Goal: Use online tool/utility: Utilize a website feature to perform a specific function

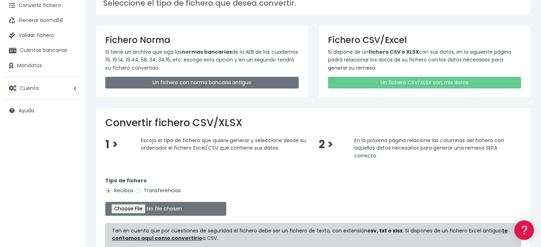
click at [159, 191] on label "Transferencias" at bounding box center [158, 190] width 46 height 7
click at [141, 191] on input "Transferencias" at bounding box center [138, 191] width 6 height 6
radio input "true"
click at [144, 208] on input "file" at bounding box center [165, 209] width 121 height 14
type input "C:\fakepath\08-2025 SEPA PAGO PROVEEDORES.xlsx"
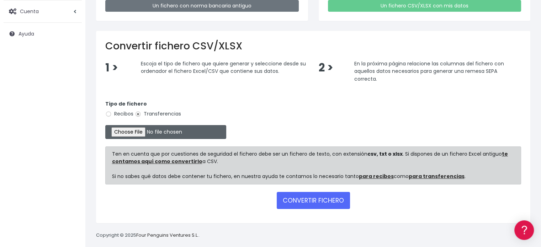
scroll to position [118, 0]
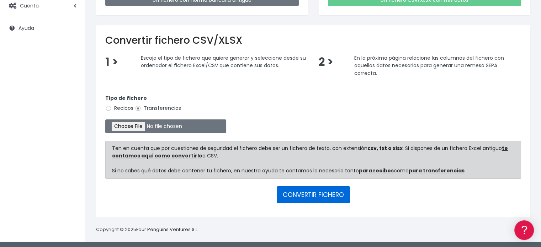
click at [326, 199] on button "CONVERTIR FICHERO" at bounding box center [313, 194] width 73 height 17
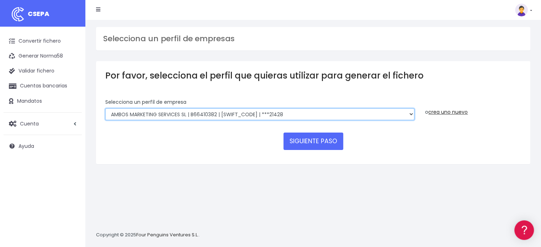
click at [243, 113] on select "AMBOS MARKETING SERVICES SL | B66410382 | BSABESBBXXX | ***21428 COMGRAFIC SA |…" at bounding box center [259, 114] width 309 height 12
select select "1500"
click at [105, 108] on select "AMBOS MARKETING SERVICES SL | B66410382 | BSABESBBXXX | ***21428 COMGRAFIC SA |…" at bounding box center [259, 114] width 309 height 12
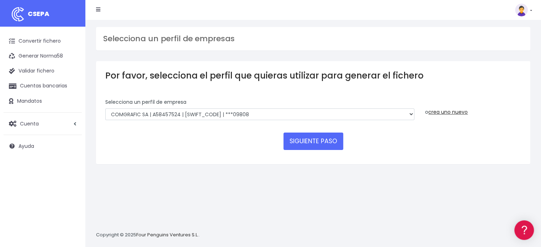
drag, startPoint x: 203, startPoint y: 153, endPoint x: 244, endPoint y: 153, distance: 40.9
click at [208, 153] on form "Selecciona un perfíl de empresa AMBOS MARKETING SERVICES SL | B66410382 | BSABE…" at bounding box center [313, 127] width 416 height 57
click at [302, 146] on button "SIGUIENTE PASO" at bounding box center [314, 141] width 60 height 17
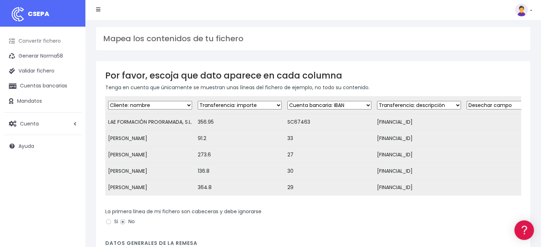
click at [53, 39] on link "Convertir fichero" at bounding box center [43, 41] width 78 height 15
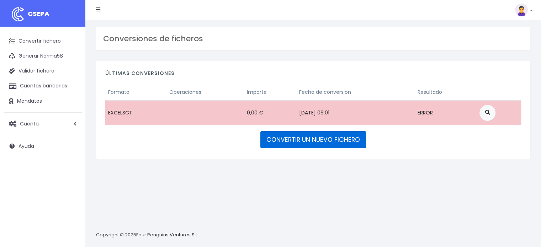
click at [303, 138] on link "CONVERTIR UN NUEVO FICHERO" at bounding box center [313, 139] width 106 height 17
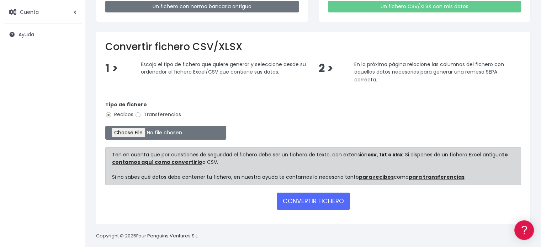
scroll to position [118, 0]
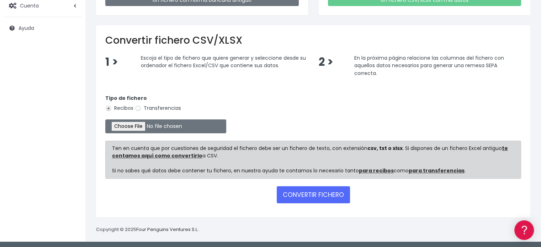
click at [170, 108] on label "Transferencias" at bounding box center [158, 108] width 46 height 7
click at [141, 108] on input "Transferencias" at bounding box center [138, 108] width 6 height 6
radio input "true"
click at [156, 124] on input "file" at bounding box center [165, 127] width 121 height 14
type input "C:\fakepath\TRF NOMINAS AGOSTO 2025 SEPA.xlsx"
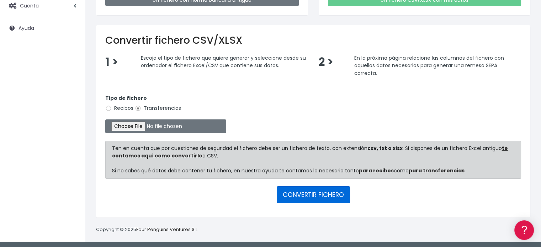
click at [326, 197] on button "CONVERTIR FICHERO" at bounding box center [313, 194] width 73 height 17
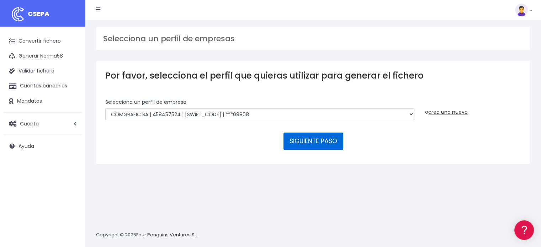
click at [299, 142] on button "SIGUIENTE PASO" at bounding box center [314, 141] width 60 height 17
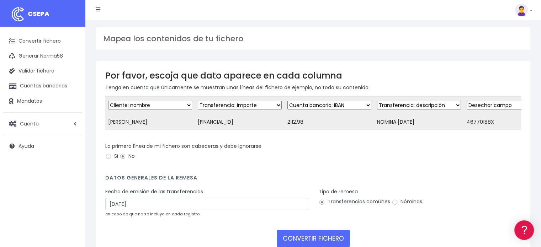
click at [244, 106] on select "Desechar campo Cliente: nombre Cliente: DNI Cliente: Email Cliente: referencia …" at bounding box center [240, 105] width 84 height 9
select select "iban"
click at [198, 101] on select "Desechar campo Cliente: nombre Cliente: DNI Cliente: Email Cliente: referencia …" at bounding box center [240, 105] width 84 height 9
click at [325, 105] on select "Desechar campo Cliente: nombre Cliente: DNI Cliente: Email Cliente: referencia …" at bounding box center [329, 105] width 84 height 9
select select "amount"
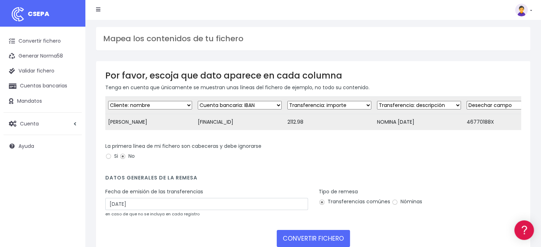
click at [287, 101] on select "Desechar campo Cliente: nombre Cliente: DNI Cliente: Email Cliente: referencia …" at bounding box center [329, 105] width 84 height 9
click at [412, 104] on select "Desechar campo Cliente: nombre Cliente: DNI Cliente: Email Cliente: referencia …" at bounding box center [419, 105] width 84 height 9
click at [470, 104] on select "Desechar campo Cliente: nombre Cliente: DNI Cliente: Email Cliente: referencia …" at bounding box center [509, 105] width 84 height 9
select select "taxid"
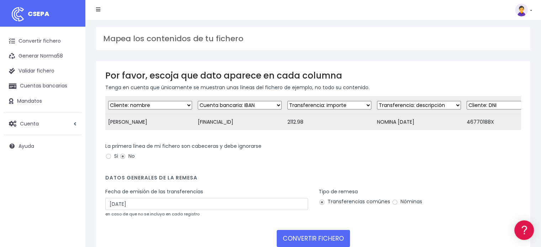
click at [467, 101] on select "Desechar campo Cliente: nombre Cliente: DNI Cliente: Email Cliente: referencia …" at bounding box center [509, 105] width 84 height 9
click at [339, 157] on div "La primera línea de mi fichero son cabeceras y debe ignorarse Si No" at bounding box center [313, 153] width 416 height 20
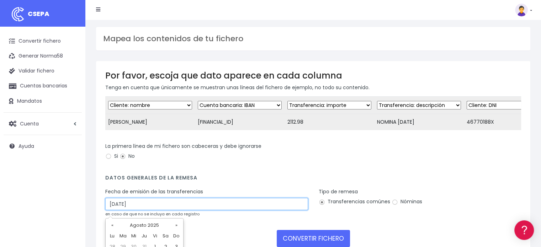
click at [115, 209] on input "[DATE]" at bounding box center [206, 204] width 203 height 12
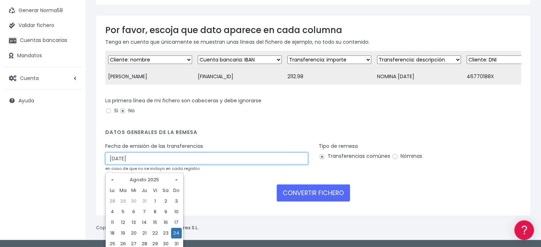
scroll to position [60, 0]
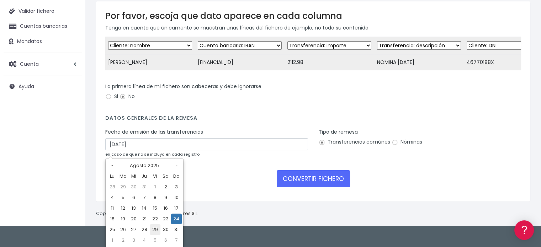
click at [155, 228] on td "29" at bounding box center [155, 229] width 11 height 11
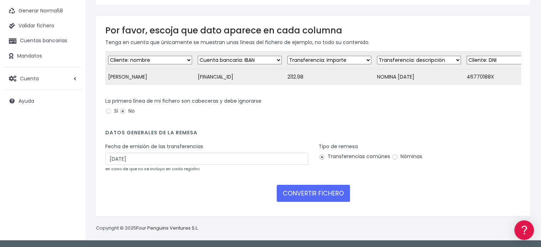
click at [280, 114] on div "La primera línea de mi fichero son cabeceras y debe ignorarse Si No" at bounding box center [313, 107] width 416 height 20
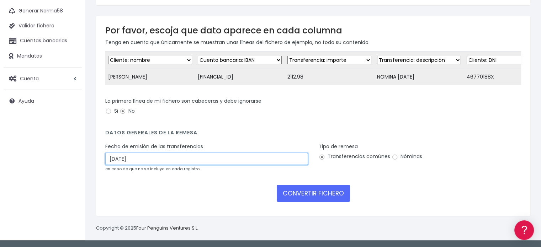
scroll to position [60, 0]
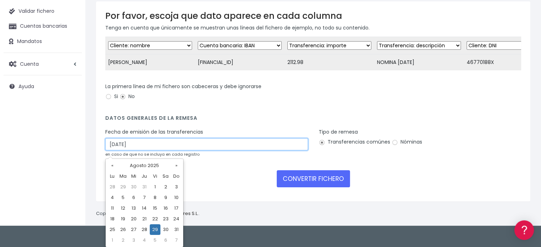
click at [158, 158] on div "Fecha de emisión de las transferencias 29/08/2025 en caso de que no se incluya …" at bounding box center [206, 143] width 203 height 30
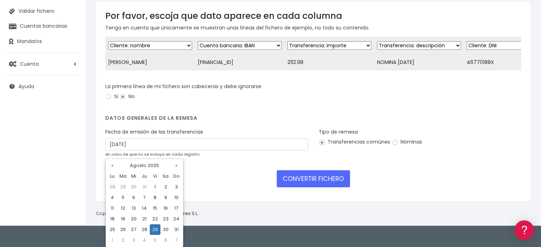
click at [110, 229] on td "25" at bounding box center [112, 229] width 11 height 11
type input "25/08/2025"
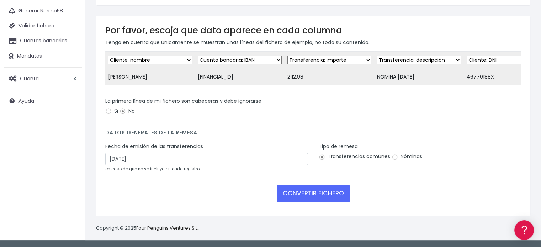
scroll to position [49, 0]
click at [275, 129] on form "Desechar campo Cliente: nombre Cliente: DNI Cliente: Email Cliente: referencia …" at bounding box center [313, 129] width 416 height 156
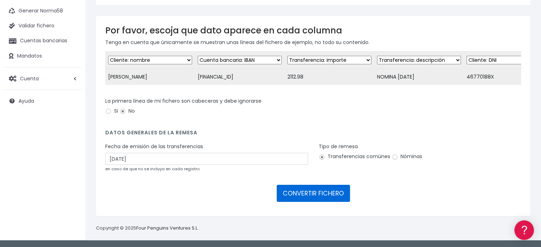
drag, startPoint x: 322, startPoint y: 191, endPoint x: 397, endPoint y: 160, distance: 81.2
click at [398, 164] on form "Desechar campo Cliente: nombre Cliente: DNI Cliente: Email Cliente: referencia …" at bounding box center [313, 129] width 416 height 156
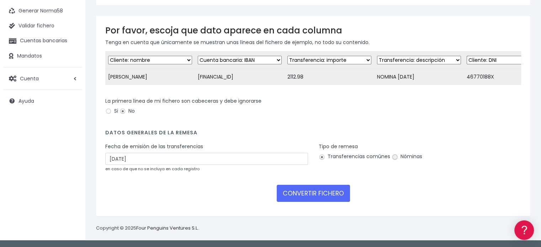
click at [396, 158] on input "Nóminas" at bounding box center [395, 157] width 6 height 6
radio input "true"
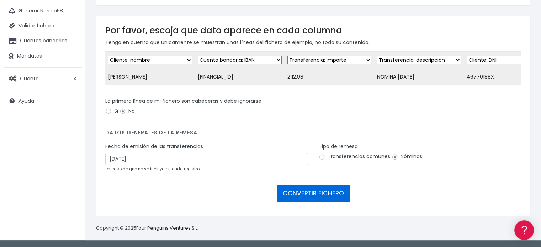
click at [327, 188] on button "CONVERTIR FICHERO" at bounding box center [313, 193] width 73 height 17
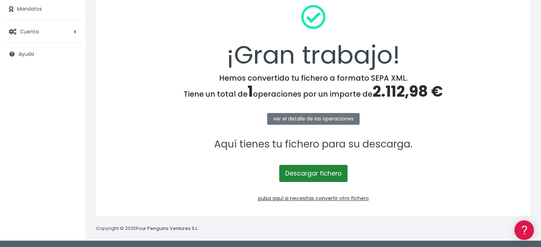
click at [330, 174] on link "Descargar fichero" at bounding box center [313, 173] width 68 height 17
click at [185, 146] on p "Aquí tienes tu fichero para su descarga." at bounding box center [313, 145] width 416 height 16
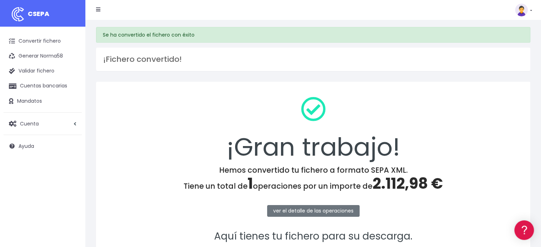
click at [526, 13] on img at bounding box center [521, 10] width 13 height 13
click at [495, 100] on link "Salir" at bounding box center [507, 98] width 49 height 13
